Goal: Information Seeking & Learning: Find specific fact

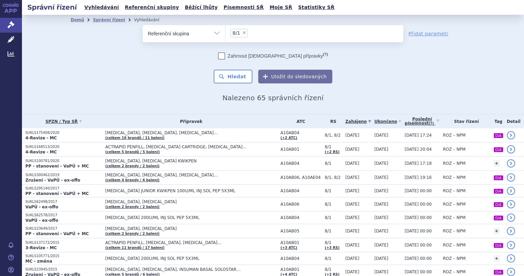
click at [242, 34] on span "×" at bounding box center [244, 33] width 4 height 4
click at [225, 34] on select "8/1" at bounding box center [225, 33] width 0 height 17
select select
click at [178, 41] on div "odstranit Vše Spisová značka Typ SŘ Přípravek/SUKL kód" at bounding box center [273, 33] width 261 height 17
click at [174, 38] on select "Vše Spisová značka Typ SŘ Přípravek/SUKL kód Účastník/Držitel" at bounding box center [184, 32] width 82 height 15
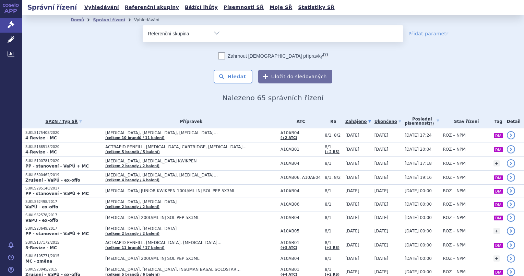
select select "filter-all"
click at [143, 25] on select "Vše Spisová značka Typ SŘ Přípravek/SUKL kód Účastník/Držitel" at bounding box center [184, 32] width 82 height 15
click at [250, 33] on ul at bounding box center [314, 32] width 178 height 14
click at [225, 33] on select at bounding box center [225, 33] width 0 height 17
type input "po"
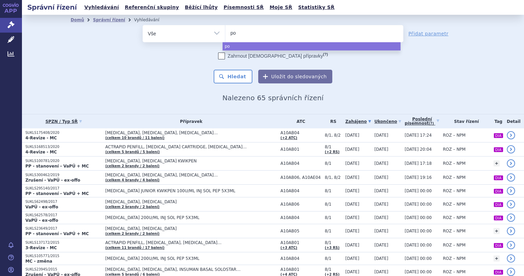
type input "pom"
type input "pomb"
type input "pombil"
type input "pombili"
type input "pombiliti"
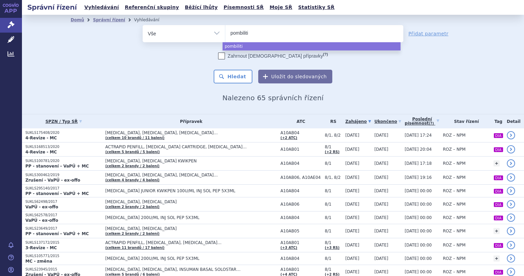
select select "pombiliti"
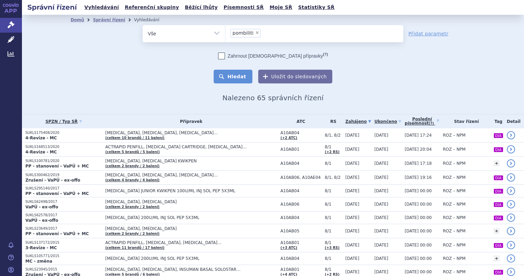
click at [244, 74] on button "Hledat" at bounding box center [233, 77] width 39 height 14
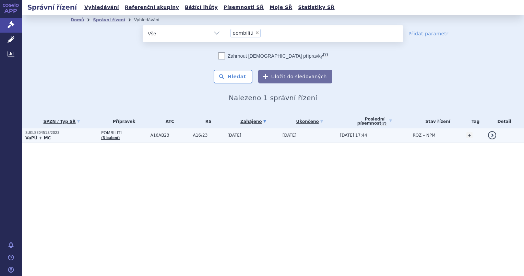
click at [45, 137] on strong "VaPÚ + MC" at bounding box center [37, 138] width 25 height 5
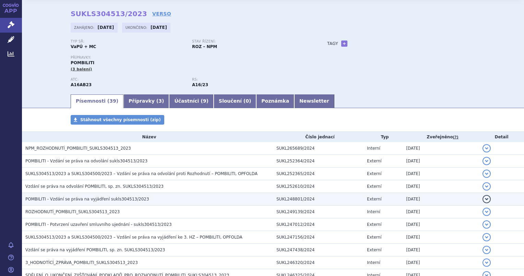
scroll to position [34, 0]
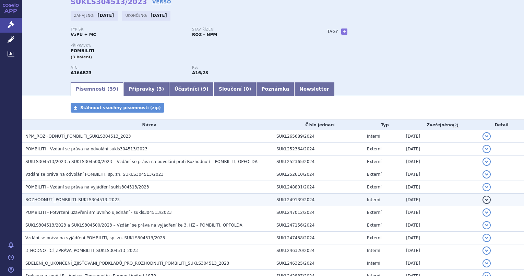
click at [57, 198] on span "ROZHODNUTÍ_POMBILITI_SUKLS304513_2023" at bounding box center [72, 199] width 94 height 5
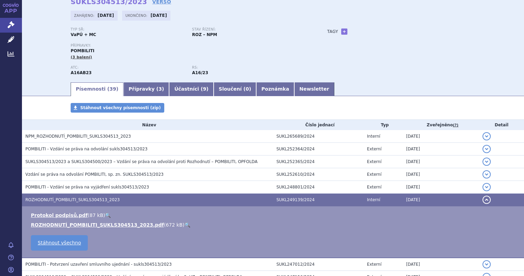
click at [185, 225] on link "🔍" at bounding box center [188, 224] width 6 height 5
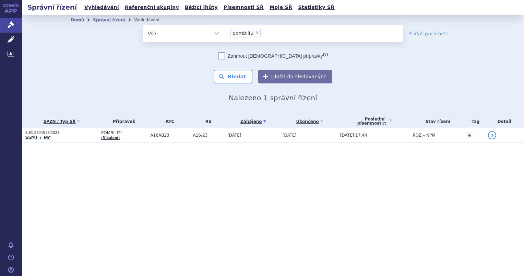
click at [255, 32] on span "×" at bounding box center [257, 33] width 4 height 4
click at [225, 32] on select "pombiliti" at bounding box center [225, 33] width 0 height 17
select select
type input "el"
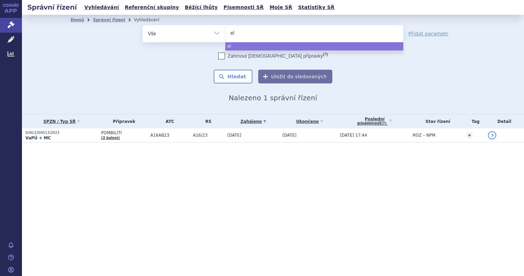
type input "elf"
type input "elfa"
type input "elfab"
type input "elfabri"
type input "elfabrio"
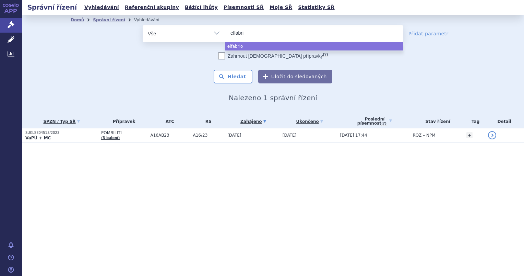
type input "elfabr"
type input "elfab"
type input "elf"
type input "el"
type input "e"
